Goal: Information Seeking & Learning: Learn about a topic

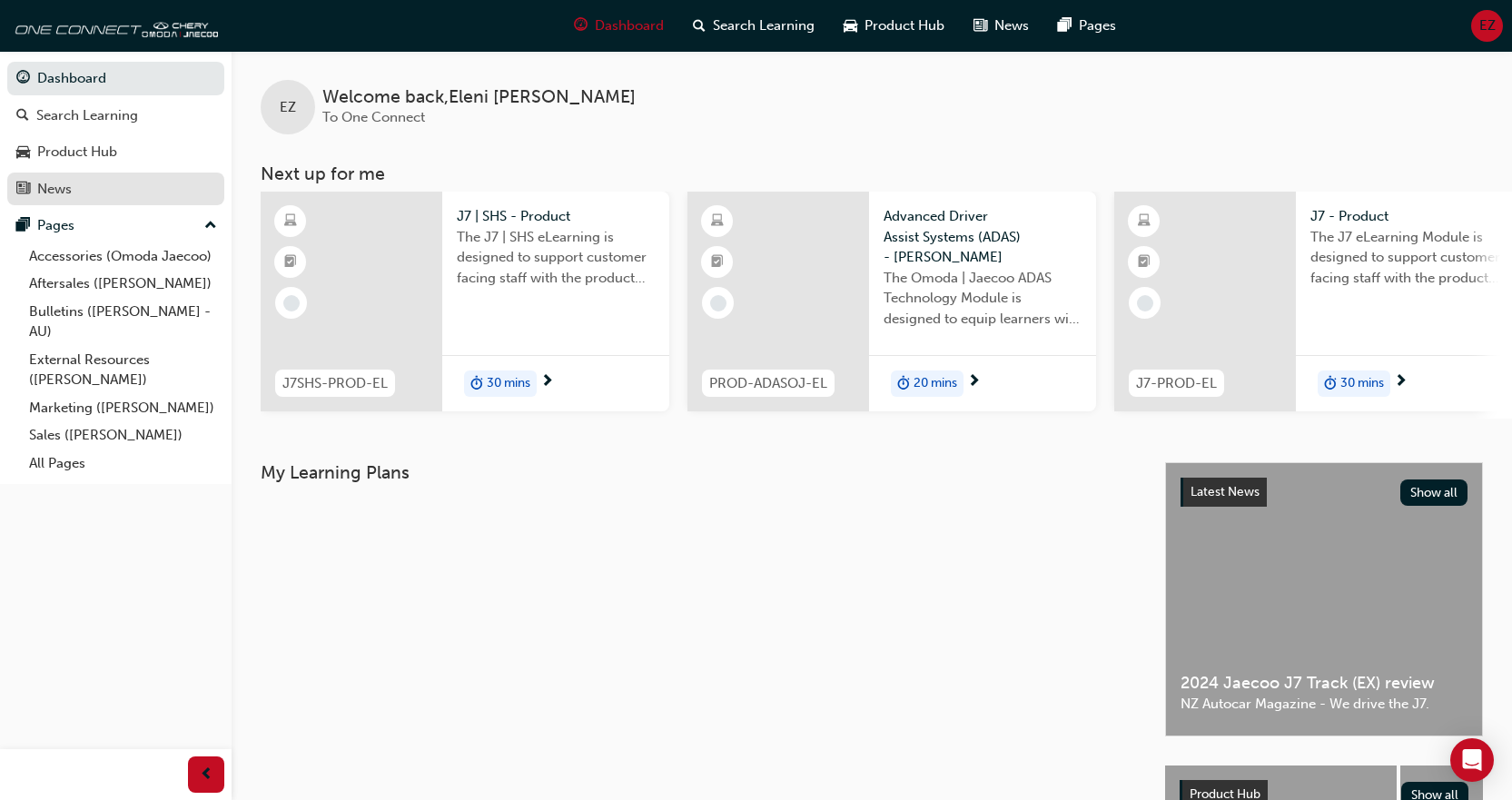
click at [50, 203] on link "News" at bounding box center [116, 189] width 217 height 34
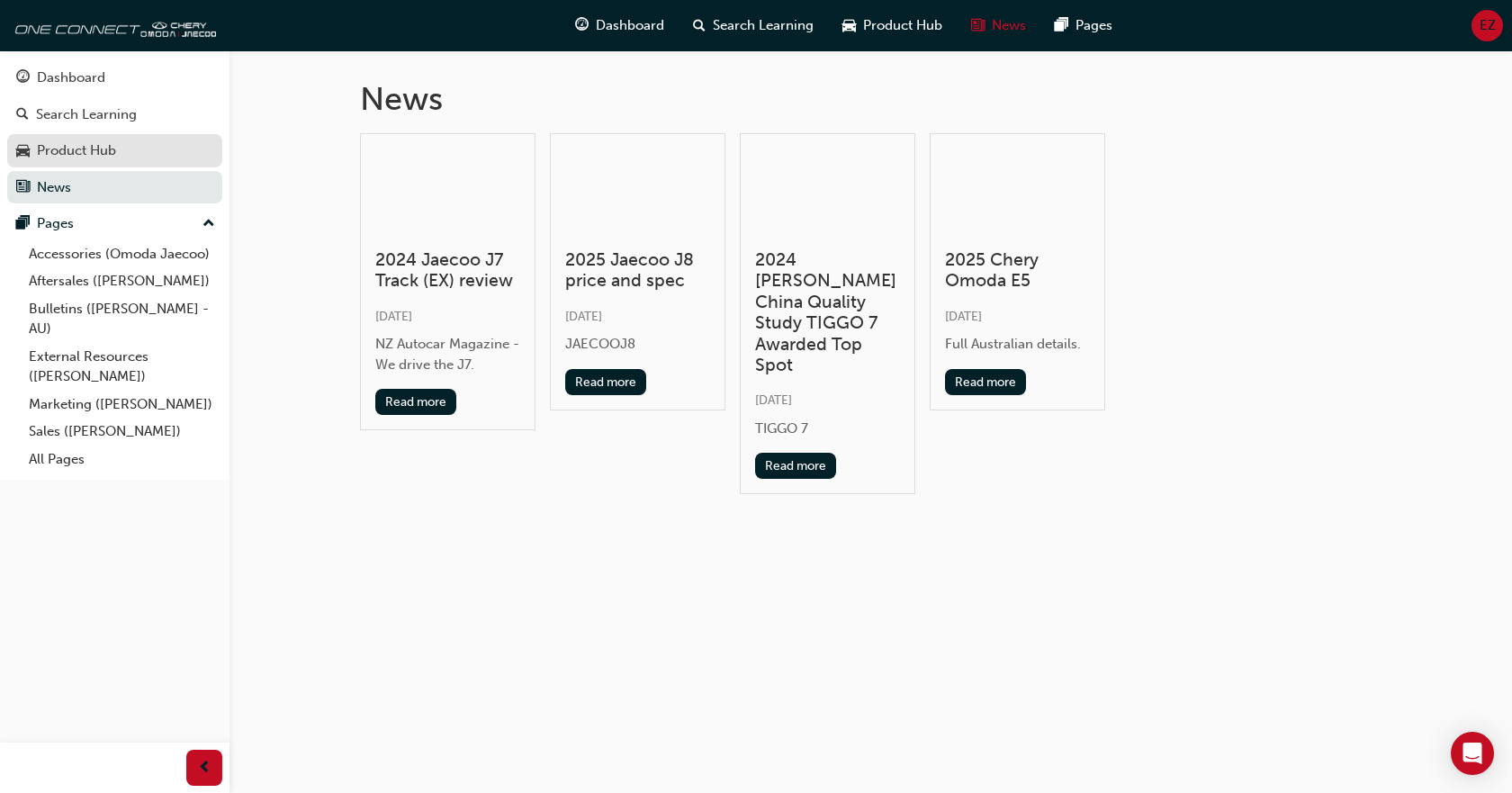
click at [105, 154] on div "Product Hub" at bounding box center [77, 150] width 80 height 21
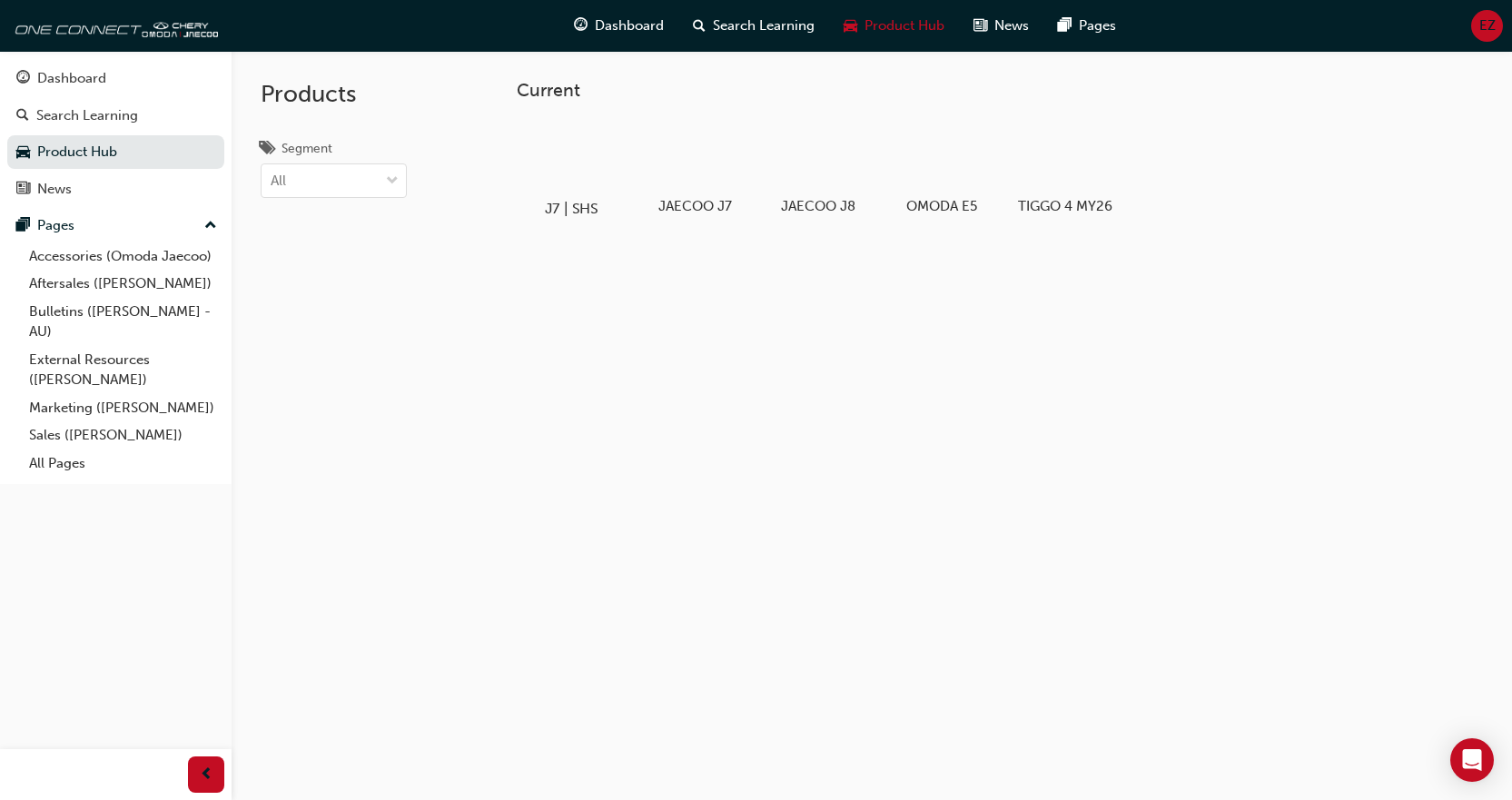
click at [603, 164] on div at bounding box center [570, 156] width 101 height 73
click at [947, 164] on div at bounding box center [941, 156] width 101 height 73
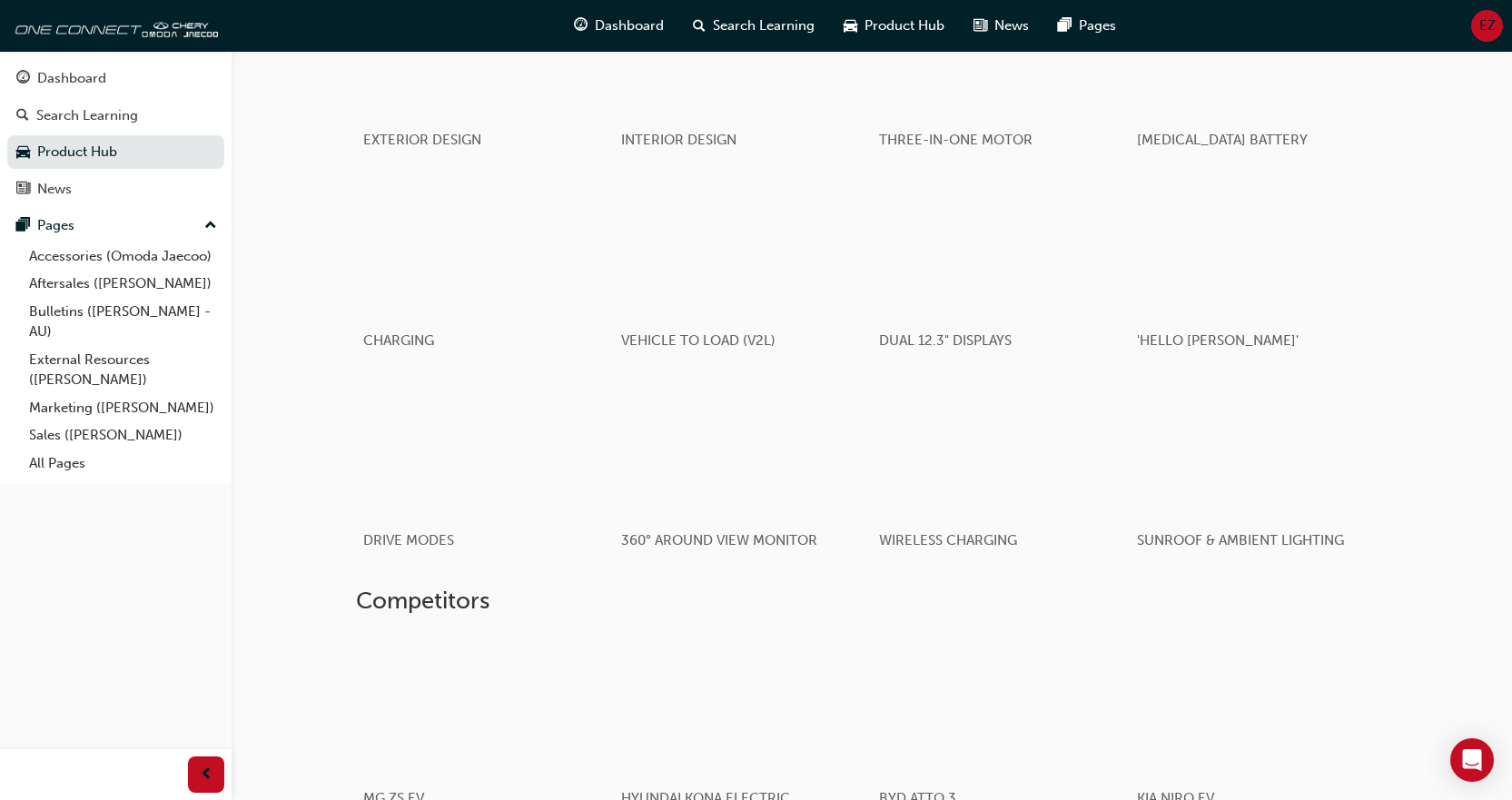
scroll to position [1147, 0]
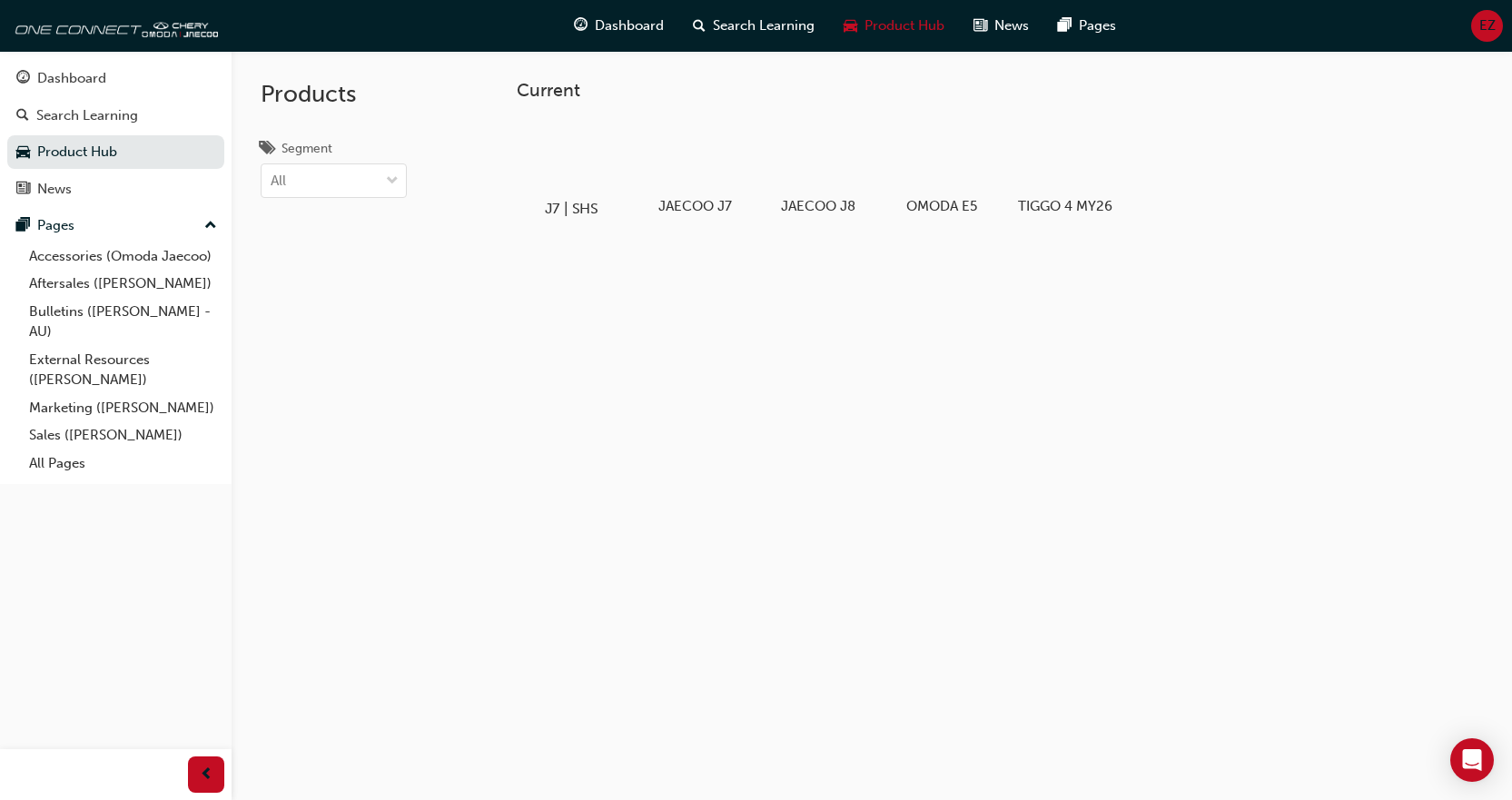
click at [552, 152] on div at bounding box center [570, 156] width 101 height 73
click at [726, 175] on div at bounding box center [694, 156] width 101 height 73
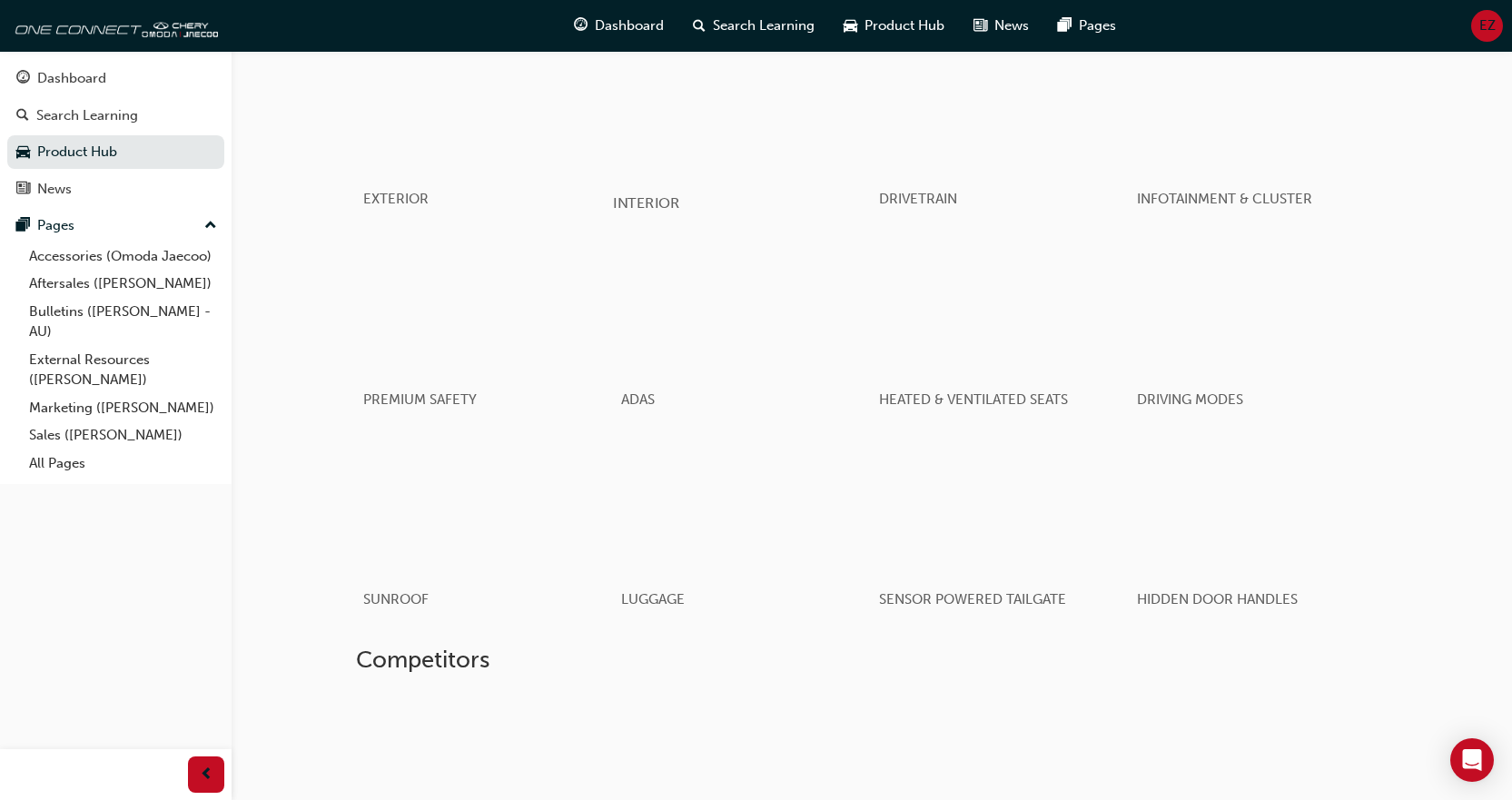
scroll to position [1180, 0]
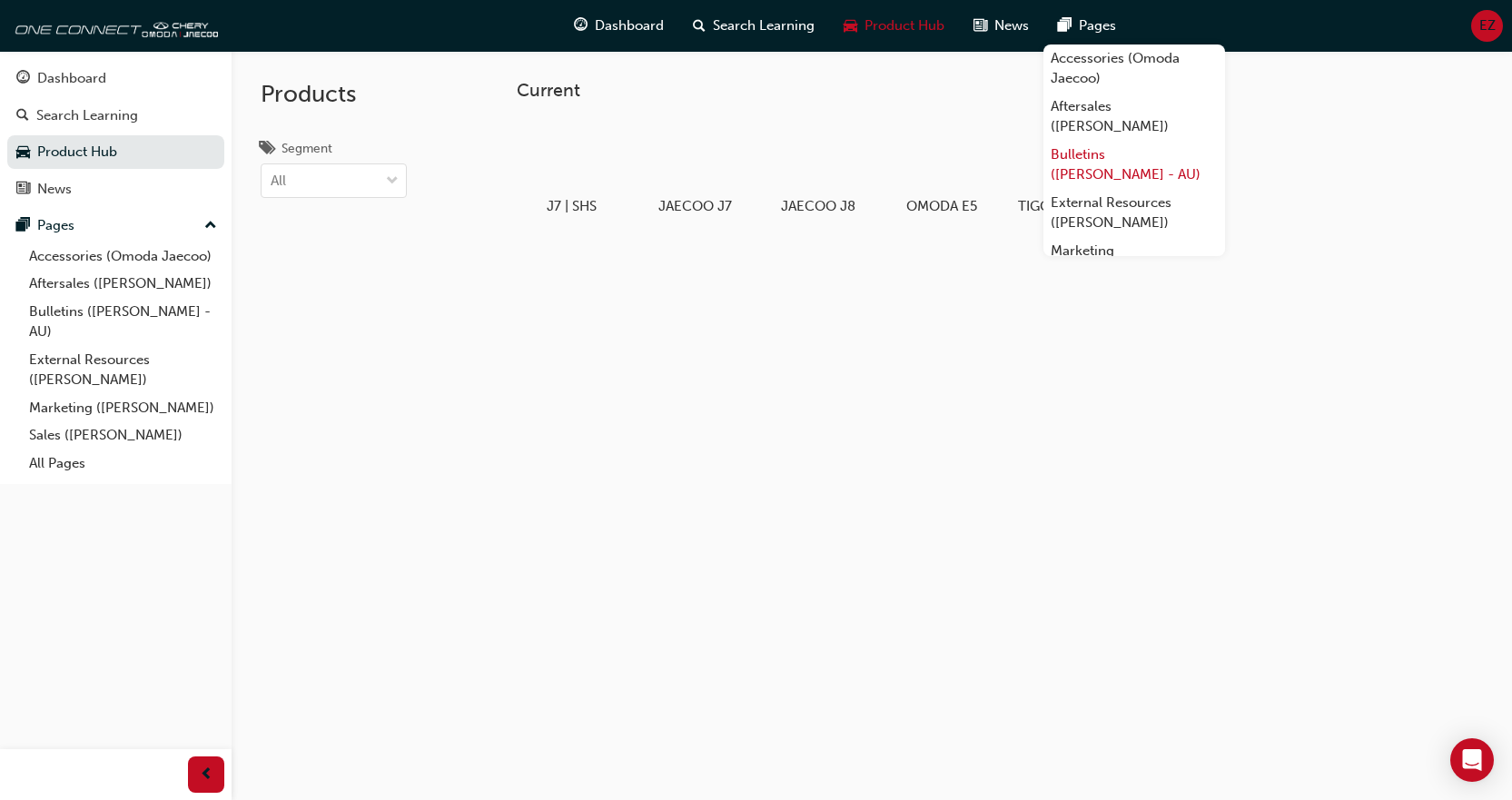
click at [1088, 149] on link "Bulletins ([PERSON_NAME] - AU)" at bounding box center [1134, 164] width 181 height 48
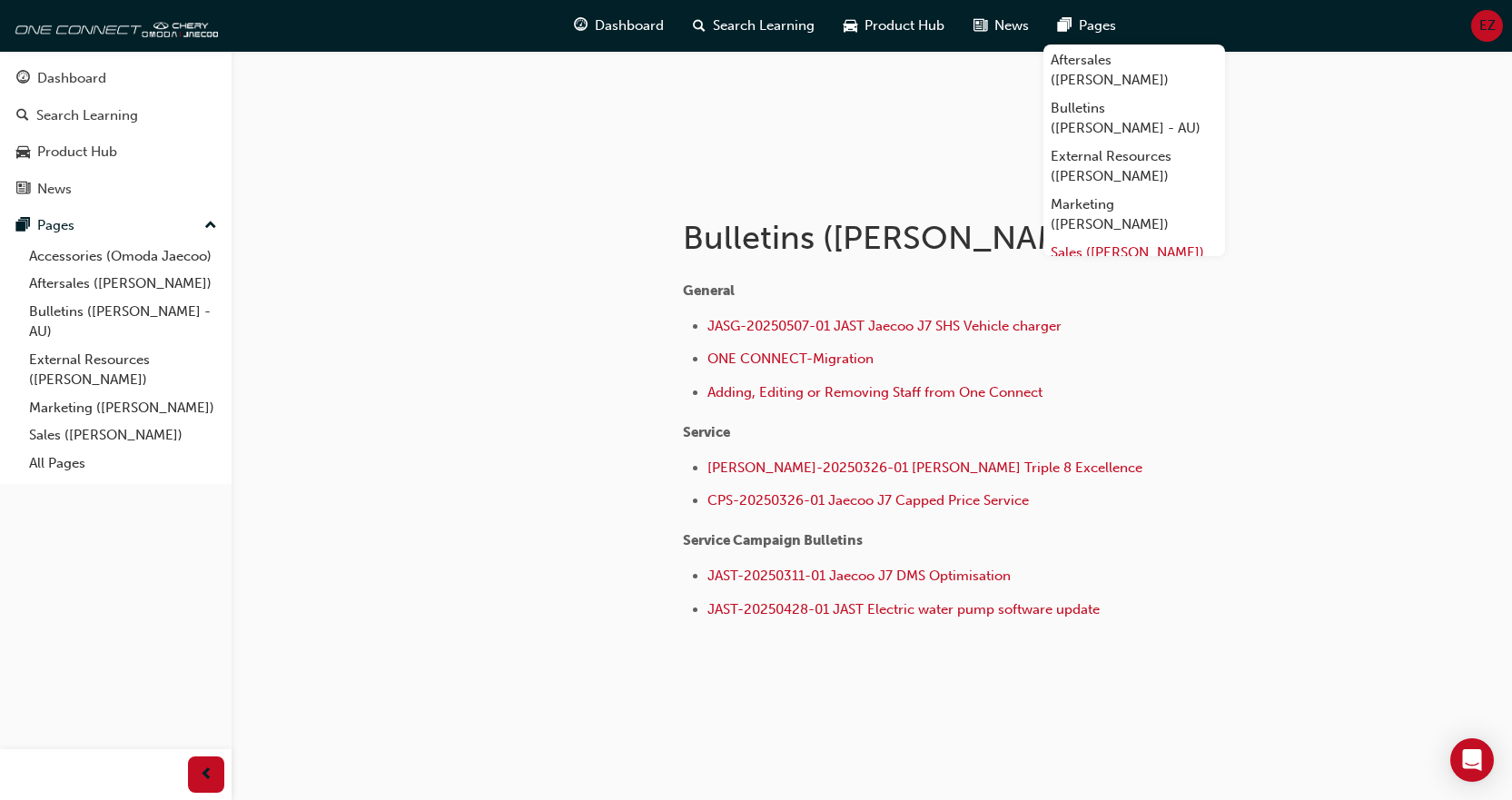
scroll to position [85, 0]
click at [1101, 235] on link "All Pages" at bounding box center [1134, 242] width 181 height 28
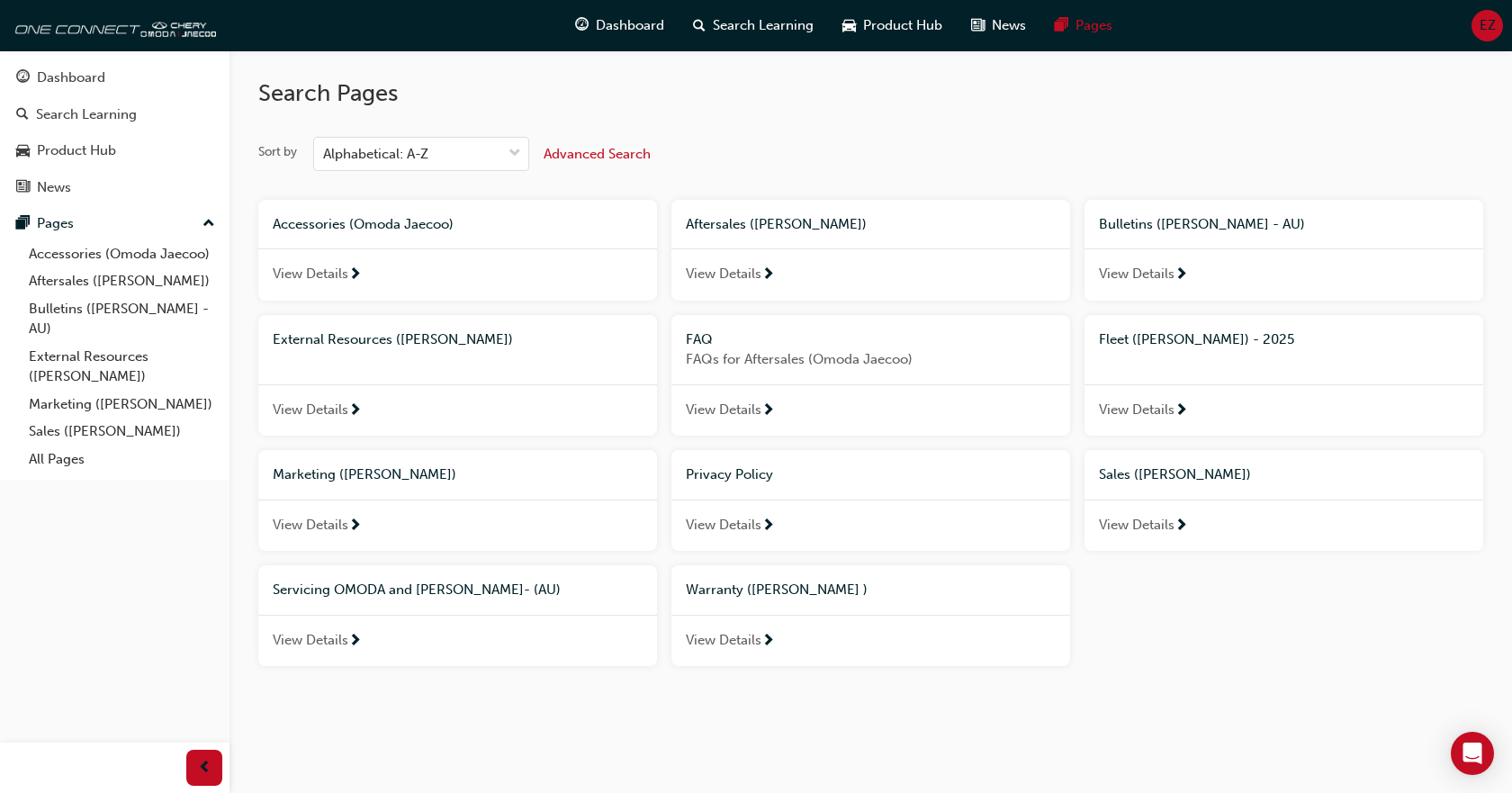
click at [383, 276] on div "View Details" at bounding box center [457, 275] width 399 height 52
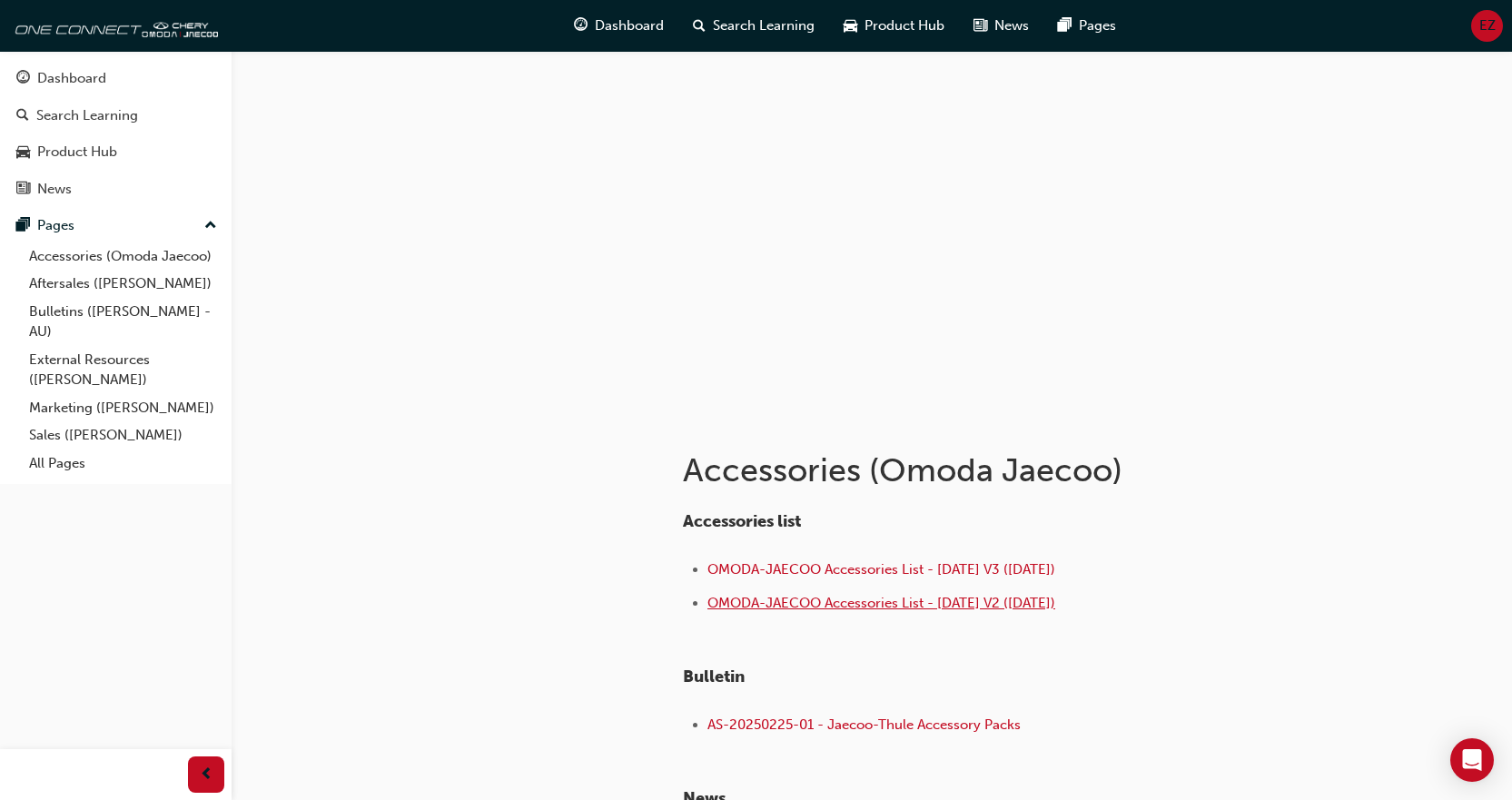
click at [1005, 607] on span "OMODA-JAECOO Accessories List - [DATE] V2 ([DATE])" at bounding box center [881, 603] width 347 height 16
